Goal: Check status: Check status

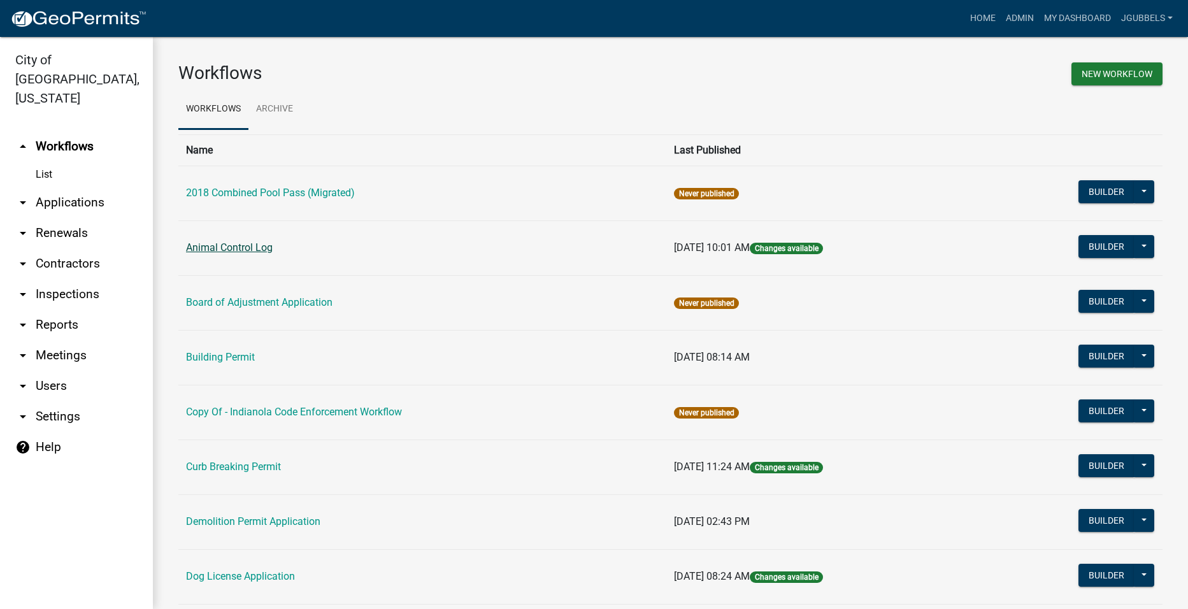
click at [262, 245] on link "Animal Control Log" at bounding box center [229, 247] width 87 height 12
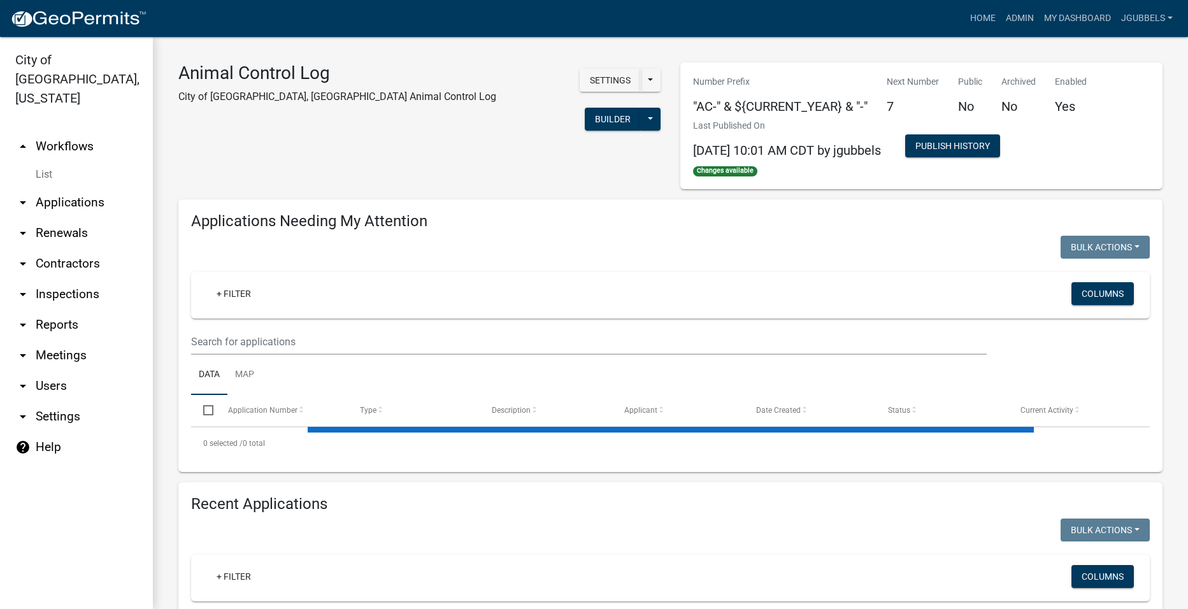
select select "2: 50"
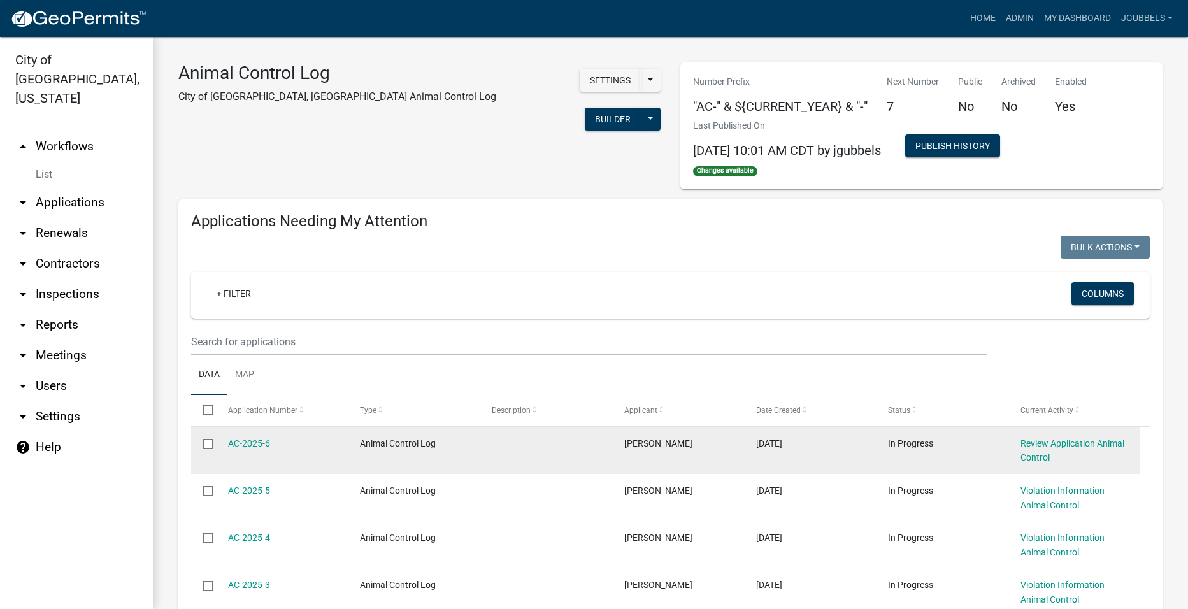
click at [245, 436] on div "AC-2025-6" at bounding box center [282, 443] width 108 height 15
click at [247, 445] on link "AC-2025-6" at bounding box center [249, 443] width 42 height 10
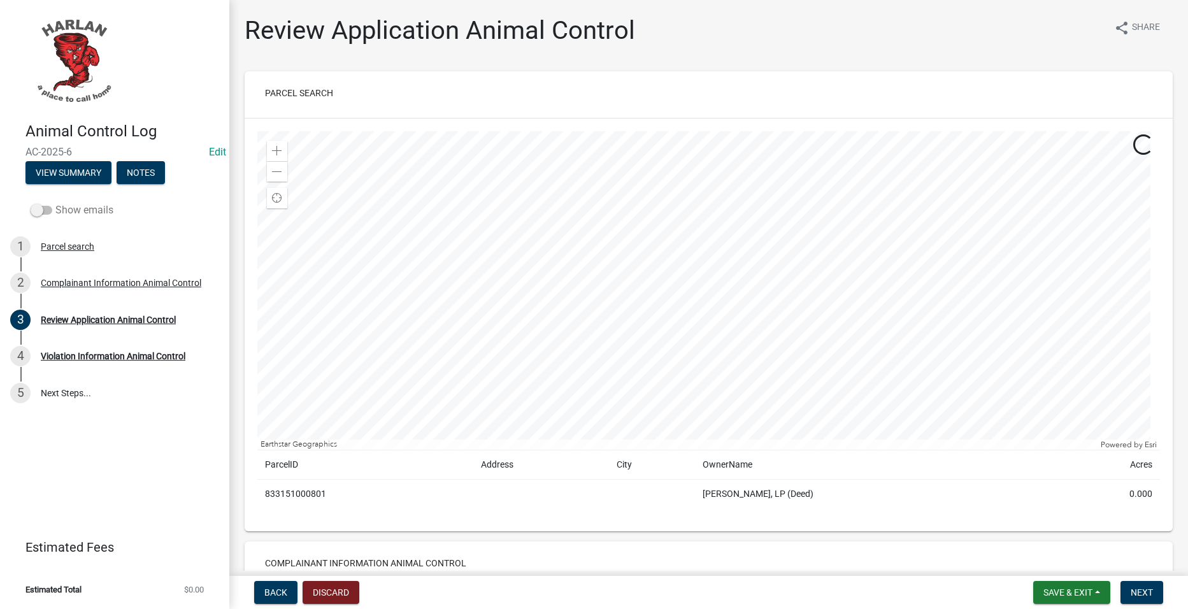
click at [41, 206] on span at bounding box center [42, 210] width 22 height 9
click at [55, 203] on input "Show emails" at bounding box center [55, 203] width 0 height 0
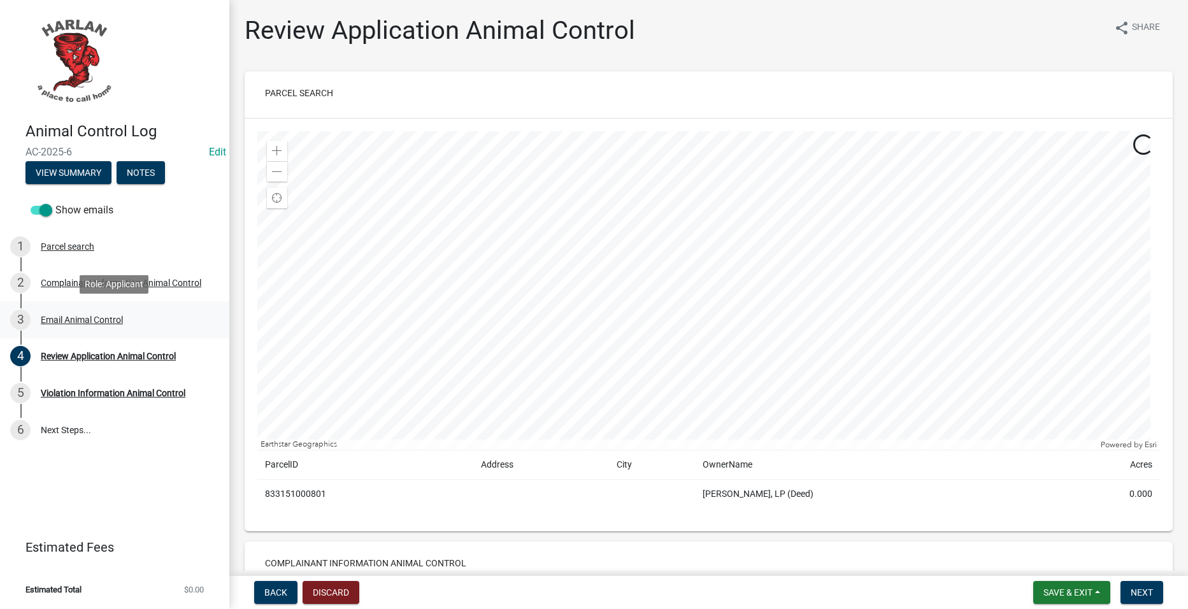
click at [122, 327] on div "3 Email Animal Control" at bounding box center [109, 320] width 199 height 20
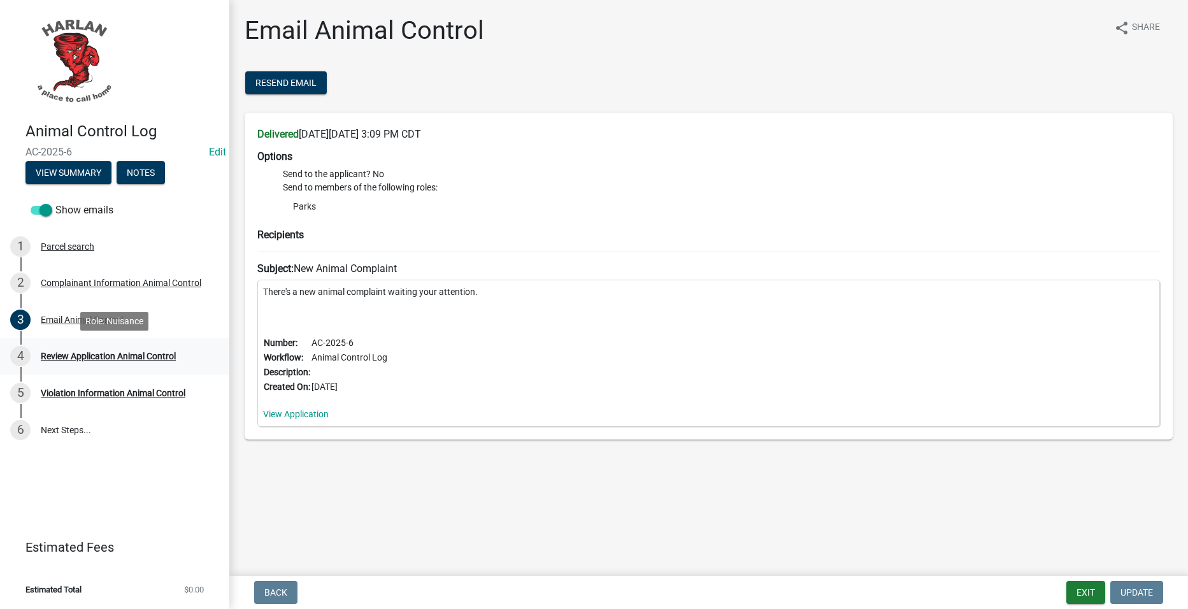
click at [127, 346] on div "4 Review Application Animal Control" at bounding box center [109, 356] width 199 height 20
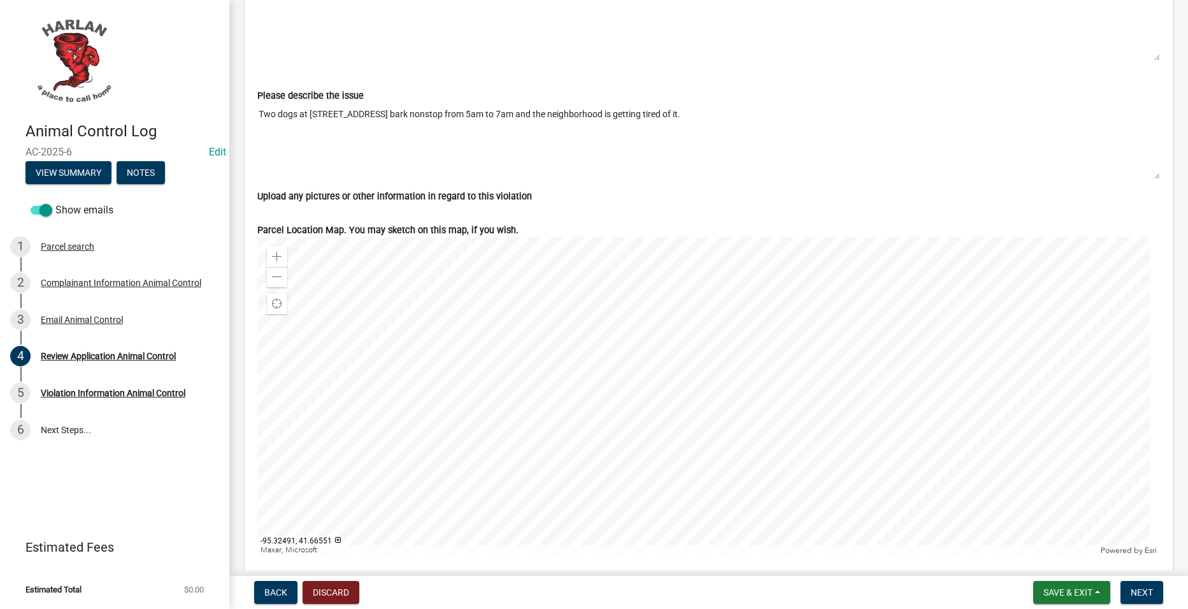
scroll to position [1697, 0]
